Goal: Navigation & Orientation: Find specific page/section

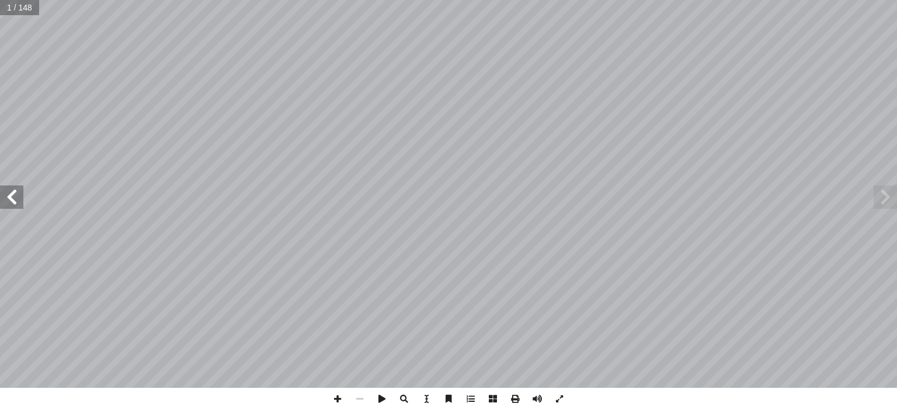
click at [16, 194] on span at bounding box center [11, 197] width 23 height 23
click at [17, 196] on span at bounding box center [11, 197] width 23 height 23
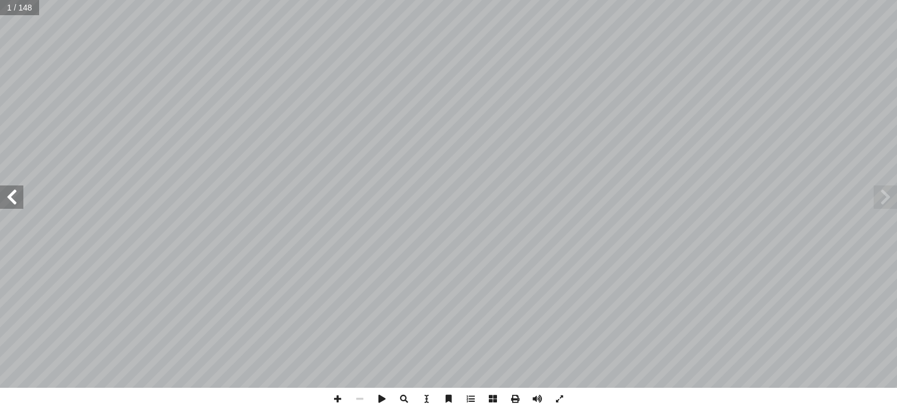
click at [17, 196] on span at bounding box center [11, 197] width 23 height 23
click at [19, 201] on span at bounding box center [11, 197] width 23 height 23
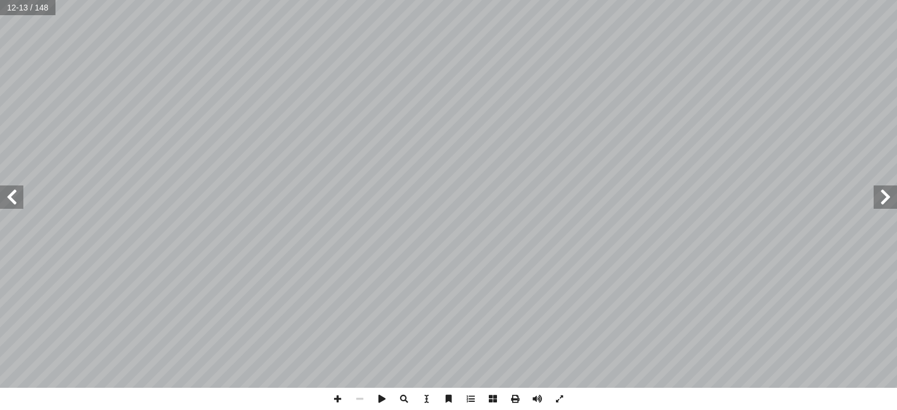
click at [19, 201] on span at bounding box center [11, 197] width 23 height 23
